Goal: Navigation & Orientation: Find specific page/section

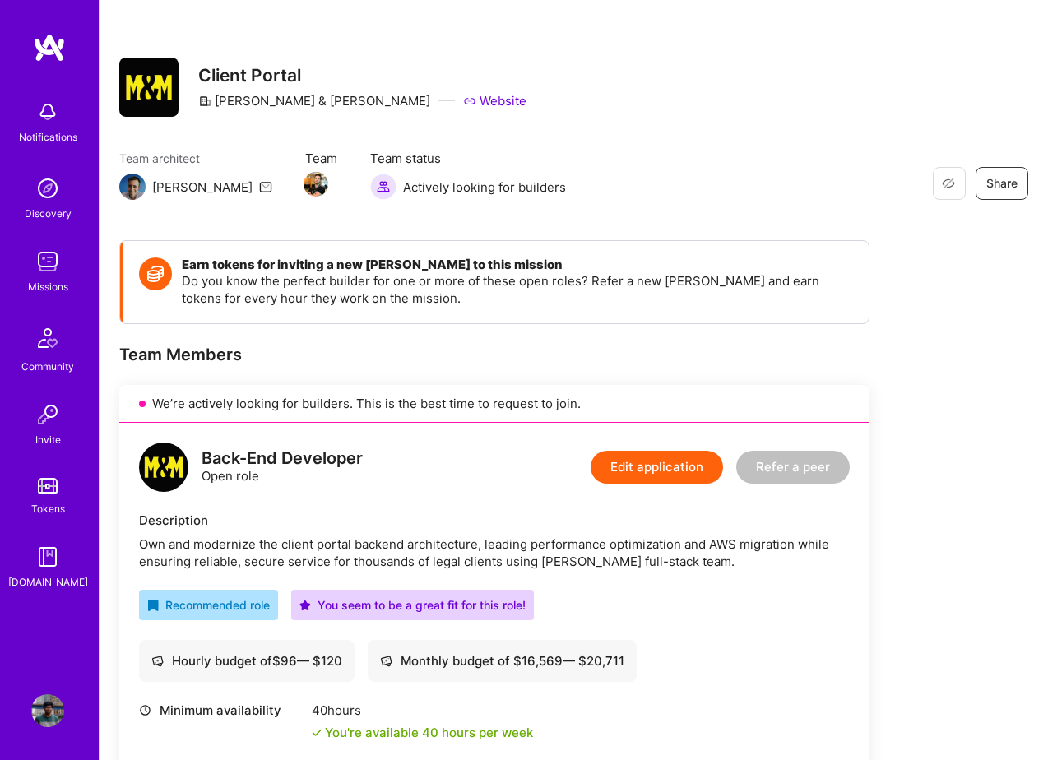
scroll to position [167, 0]
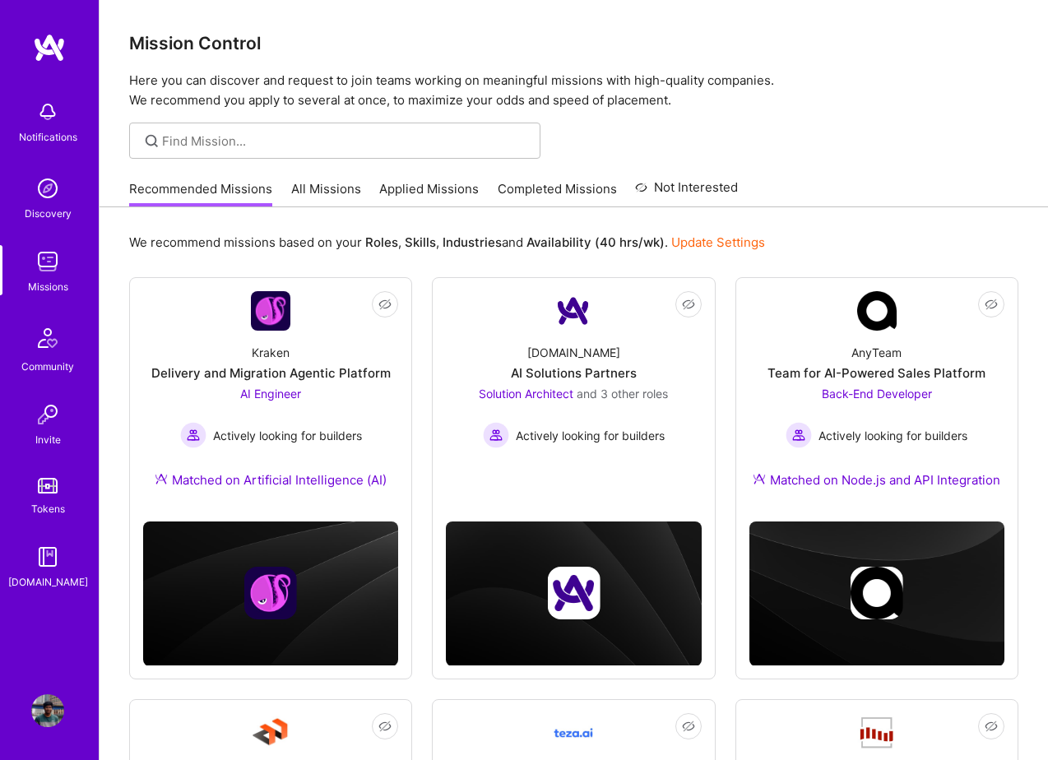
click at [425, 185] on link "Applied Missions" at bounding box center [429, 193] width 100 height 27
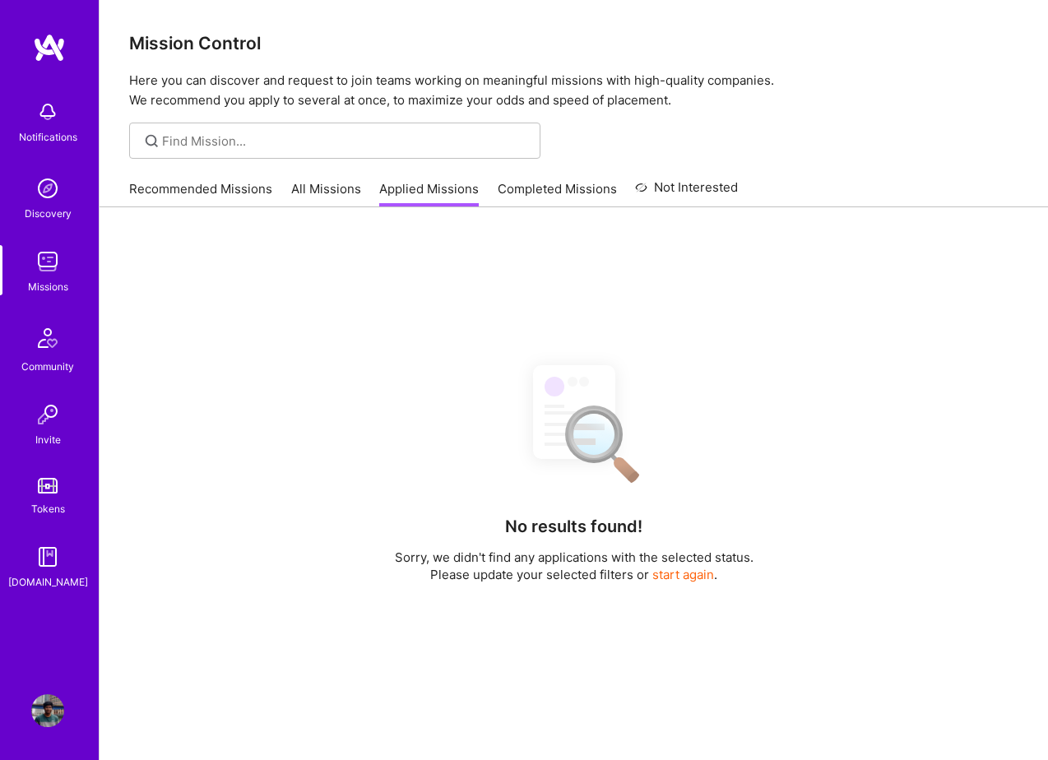
click at [536, 194] on link "Completed Missions" at bounding box center [557, 193] width 119 height 27
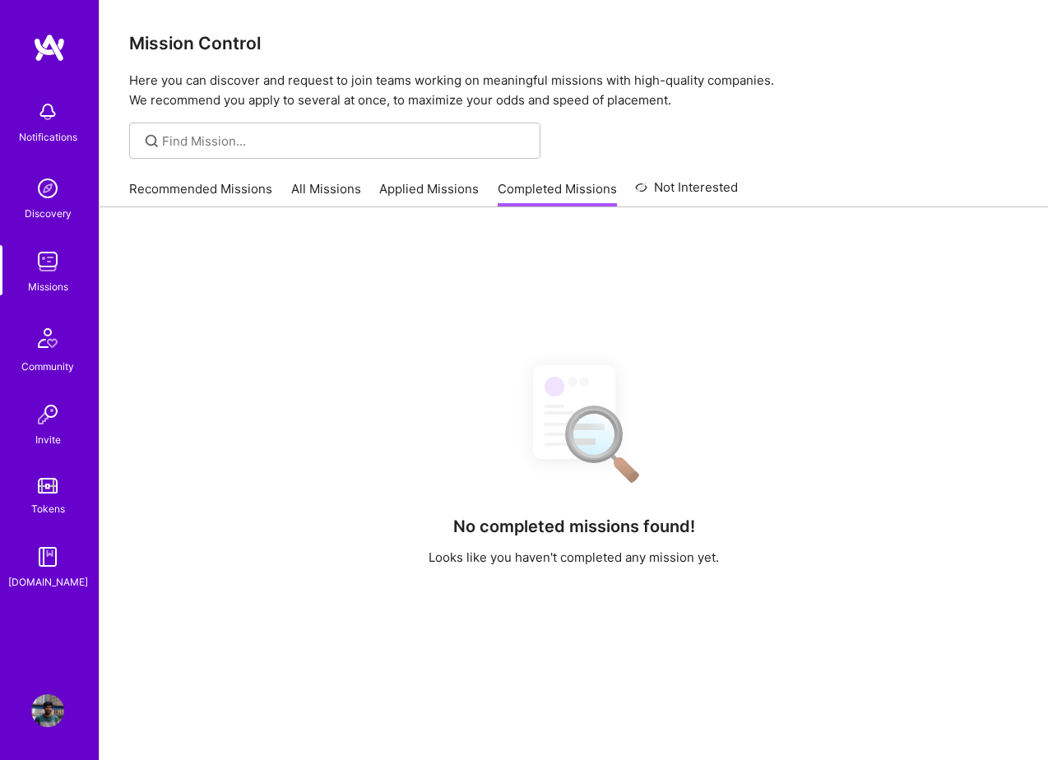
click at [434, 197] on link "Applied Missions" at bounding box center [429, 193] width 100 height 27
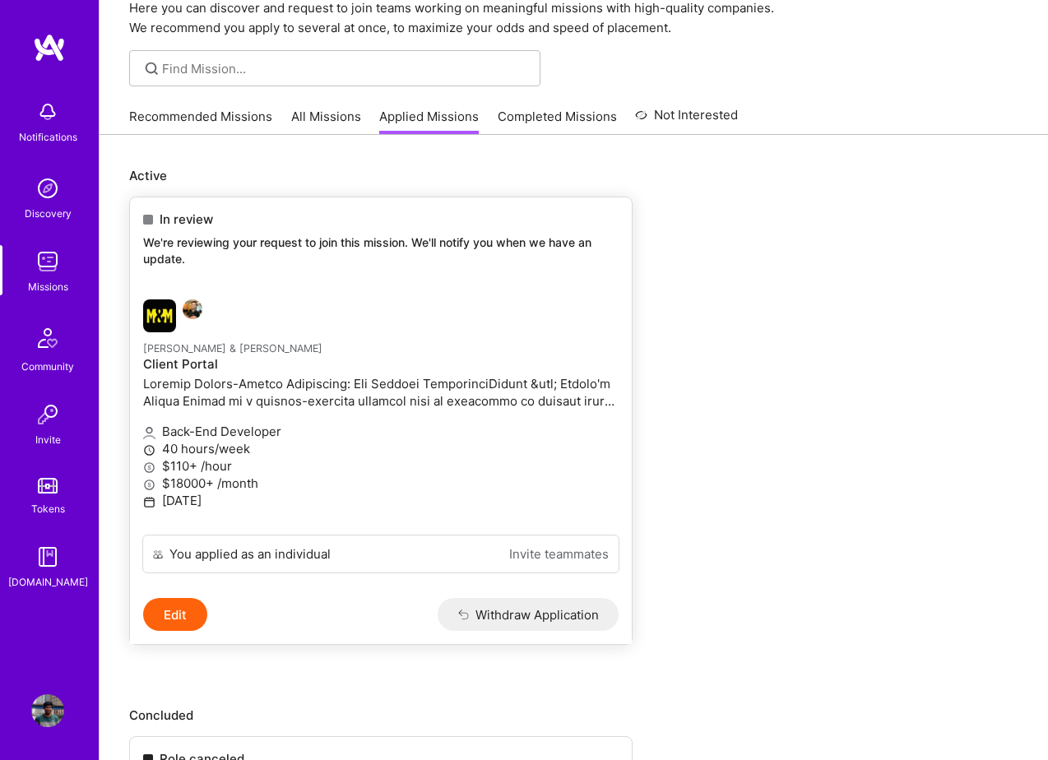
scroll to position [85, 0]
